Goal: Information Seeking & Learning: Learn about a topic

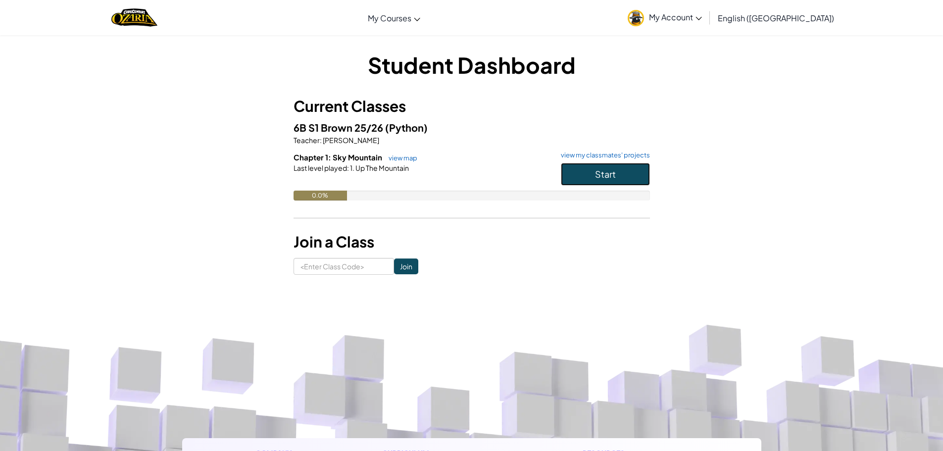
click at [628, 175] on button "Start" at bounding box center [605, 174] width 89 height 23
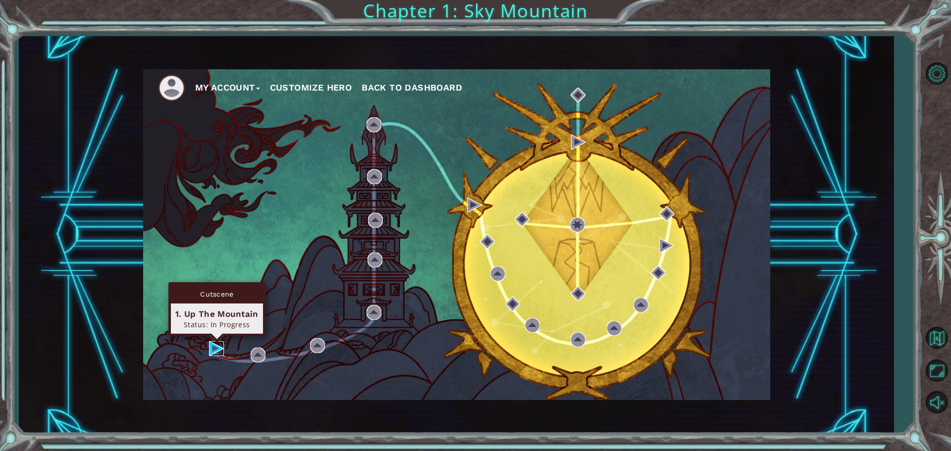
click at [211, 354] on img at bounding box center [216, 348] width 15 height 15
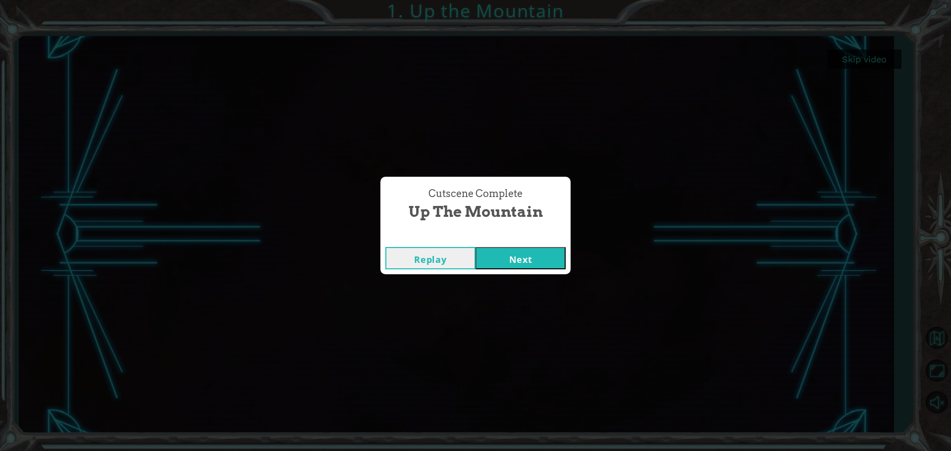
click at [421, 259] on button "Replay" at bounding box center [430, 258] width 90 height 22
drag, startPoint x: 312, startPoint y: 3, endPoint x: 342, endPoint y: -4, distance: 31.2
click at [408, 259] on button "Replay" at bounding box center [430, 258] width 90 height 22
click at [427, 252] on button "Replay" at bounding box center [430, 258] width 90 height 22
click at [444, 256] on button "Replay" at bounding box center [430, 258] width 90 height 22
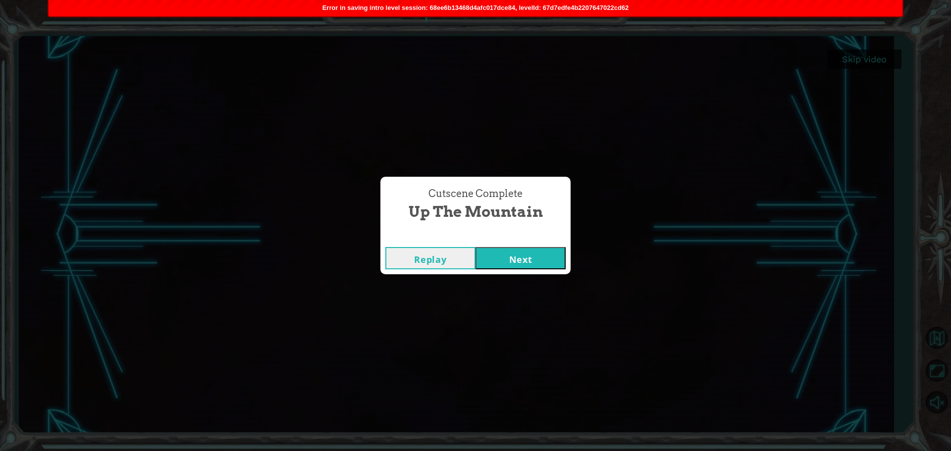
click at [509, 259] on button "Next" at bounding box center [520, 258] width 90 height 22
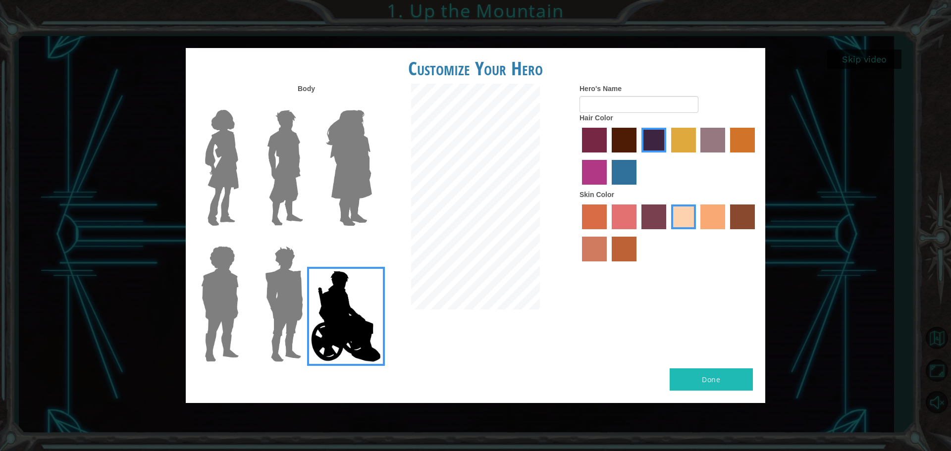
click at [716, 380] on button "Done" at bounding box center [711, 379] width 83 height 22
type input "i"
type input "..."
click at [701, 377] on button "Done" at bounding box center [711, 379] width 83 height 22
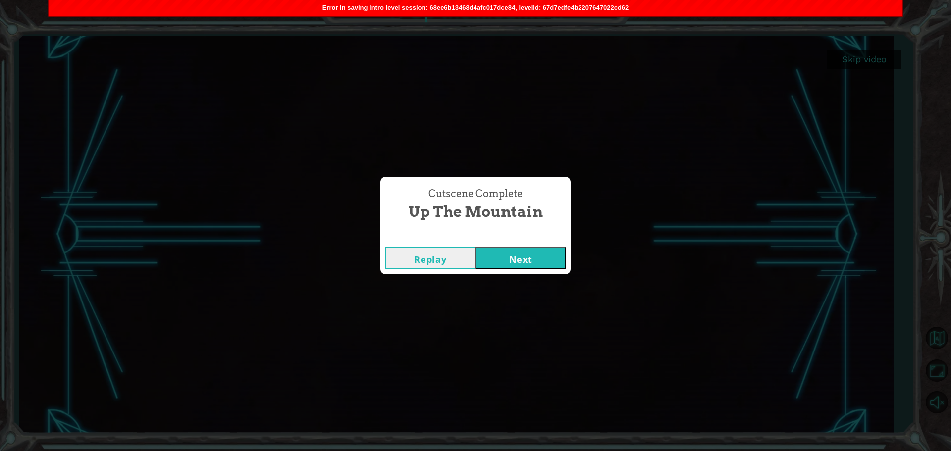
click at [455, 259] on button "Replay" at bounding box center [430, 258] width 90 height 22
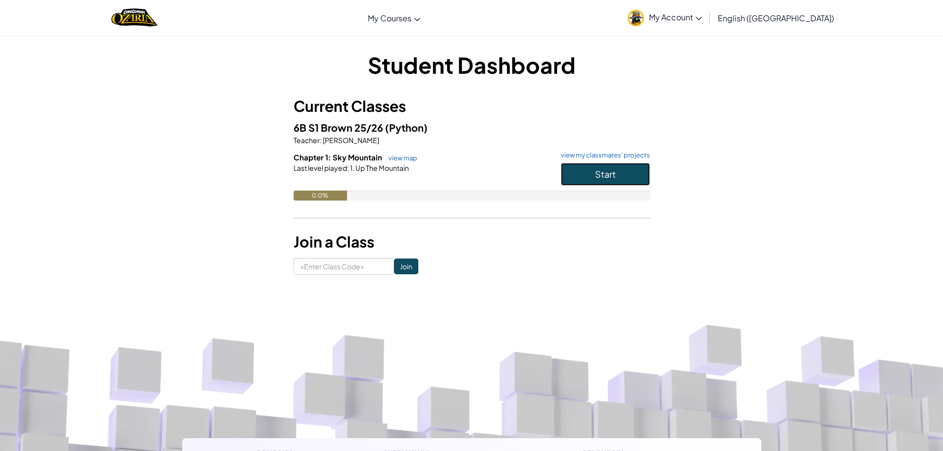
click at [598, 173] on span "Start" at bounding box center [605, 173] width 21 height 11
